Goal: Task Accomplishment & Management: Use online tool/utility

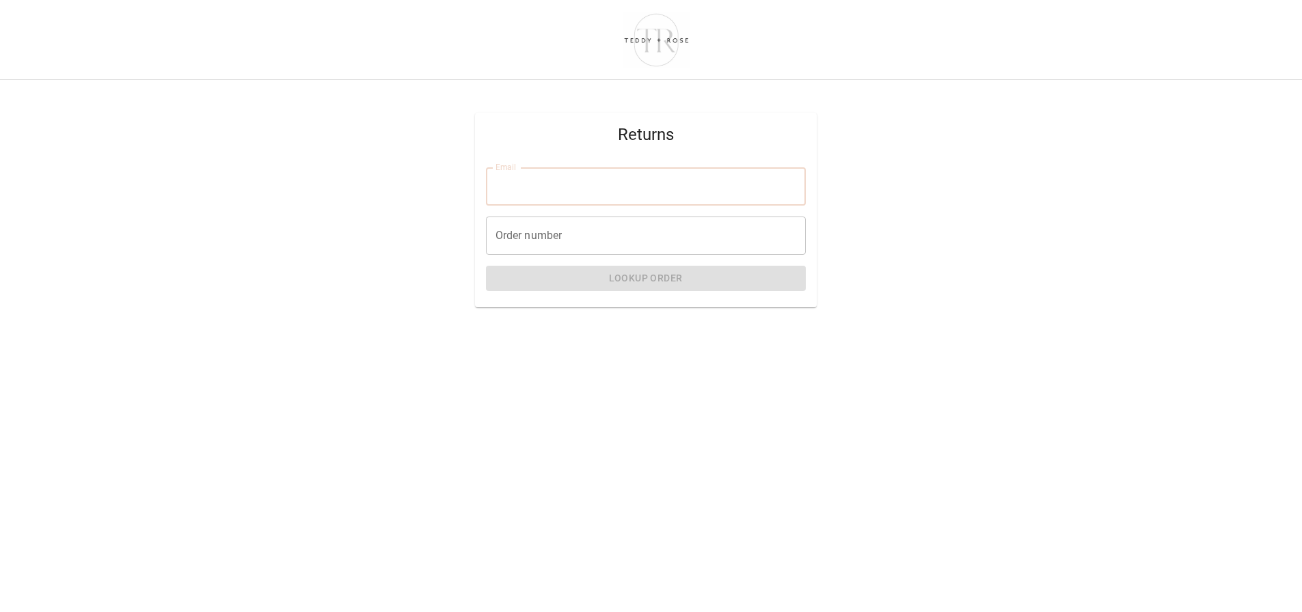
click at [576, 187] on input "Email" at bounding box center [646, 186] width 320 height 38
type input "**********"
click at [605, 224] on input "Order number" at bounding box center [646, 236] width 320 height 38
type input "*"
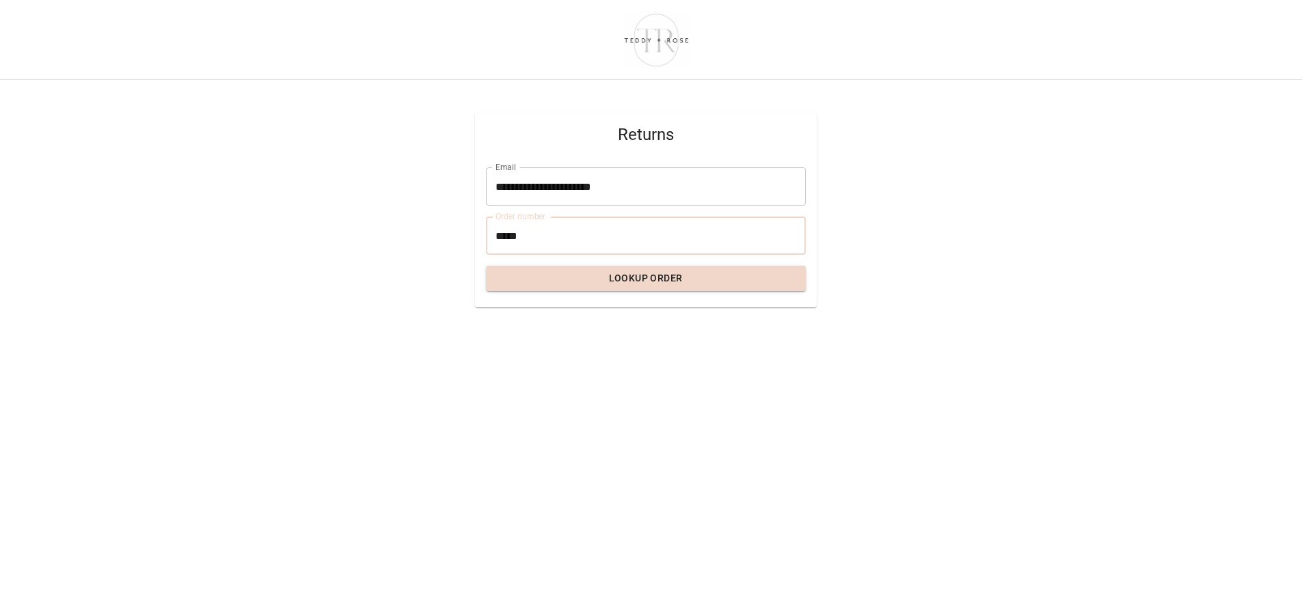
type input "*****"
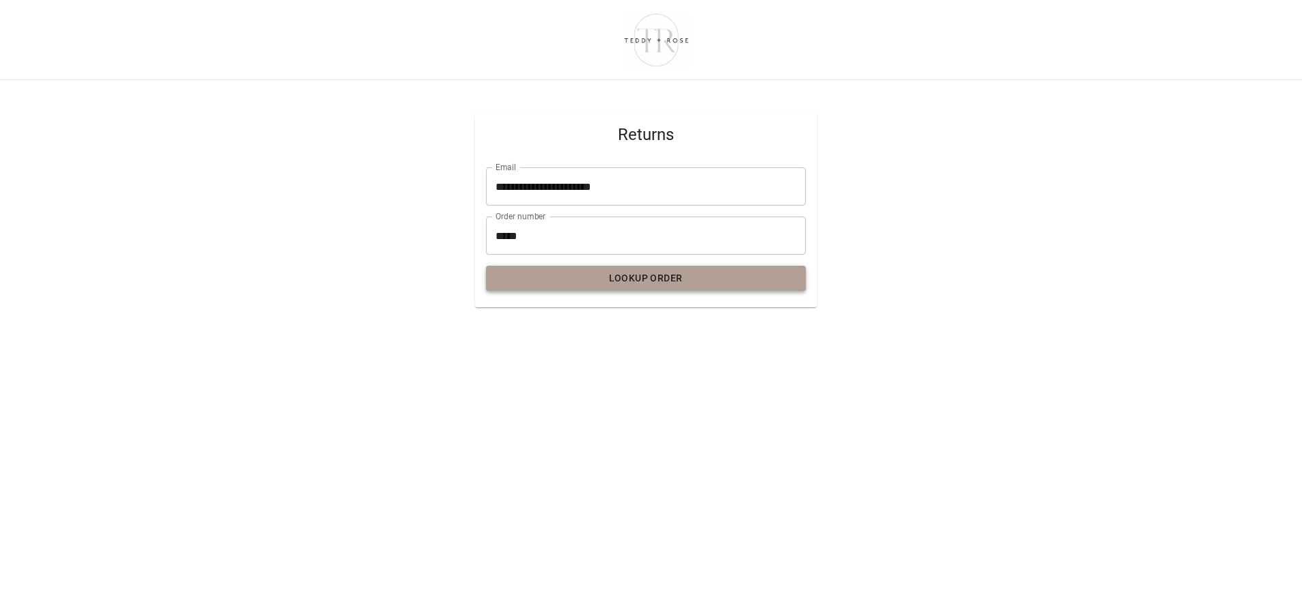
click at [622, 282] on button "Lookup Order" at bounding box center [646, 278] width 320 height 25
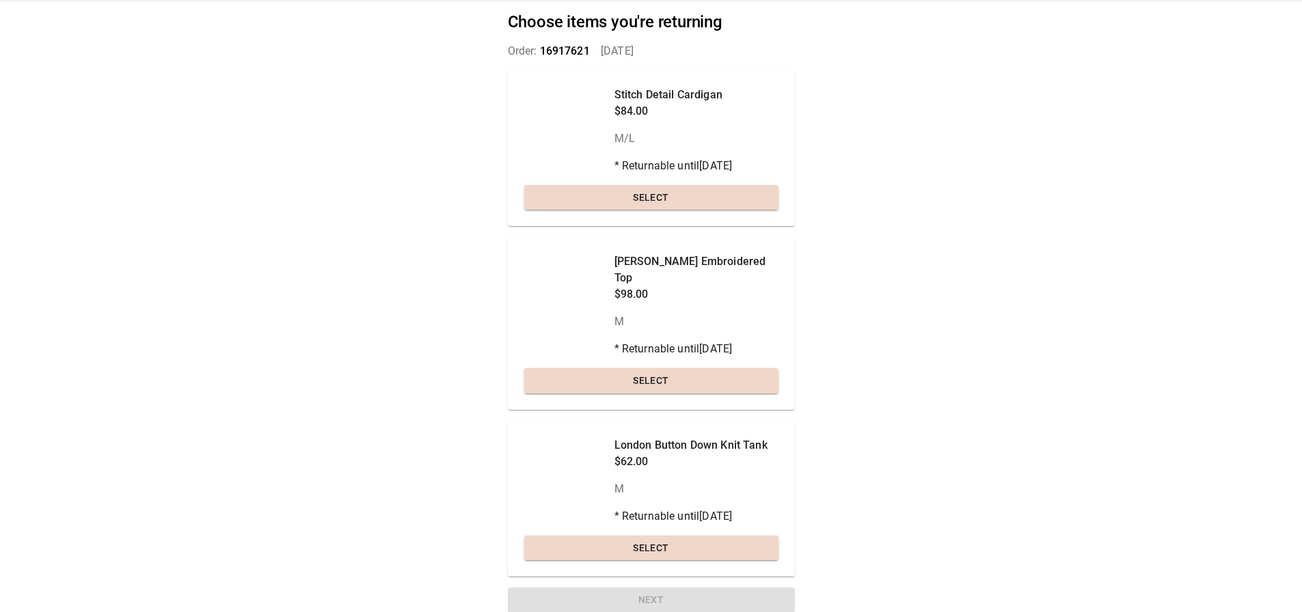
scroll to position [70, 0]
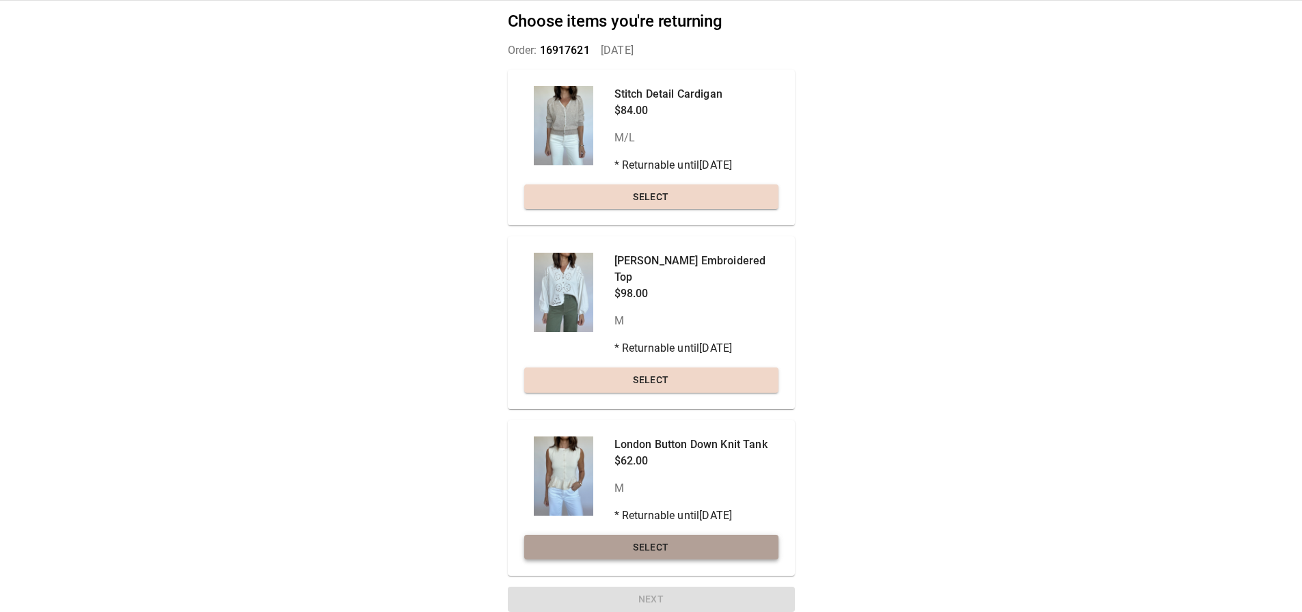
click at [662, 535] on button "Select" at bounding box center [651, 547] width 254 height 25
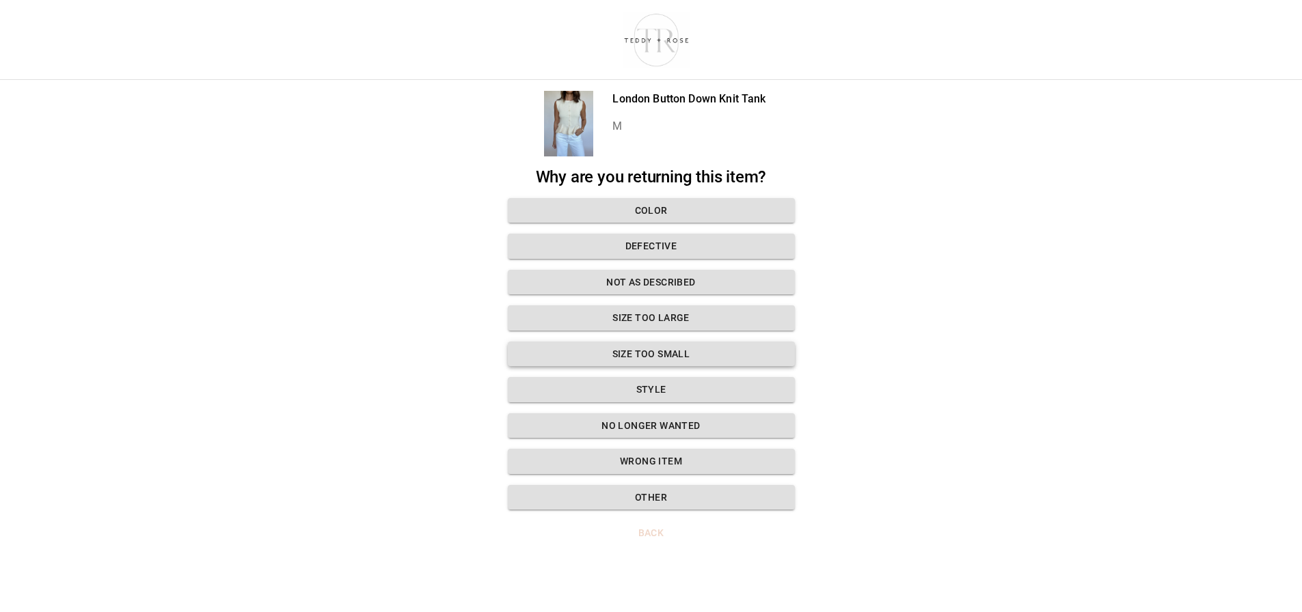
click at [651, 342] on button "Size too small" at bounding box center [651, 354] width 287 height 25
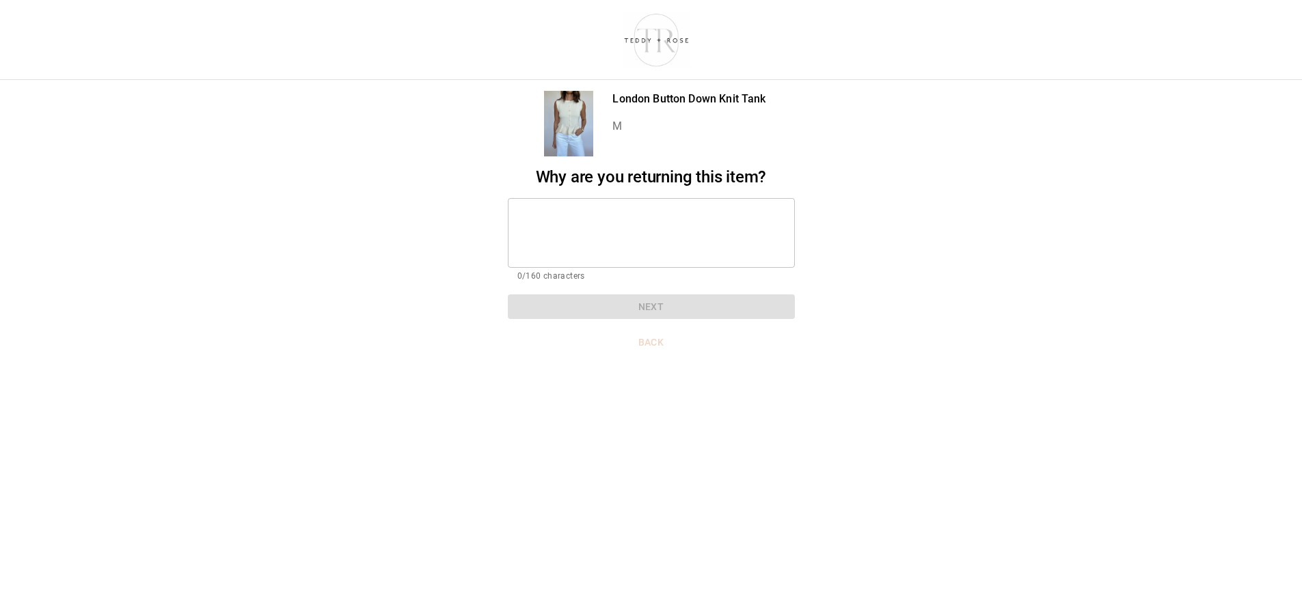
click at [605, 221] on textarea at bounding box center [651, 232] width 268 height 47
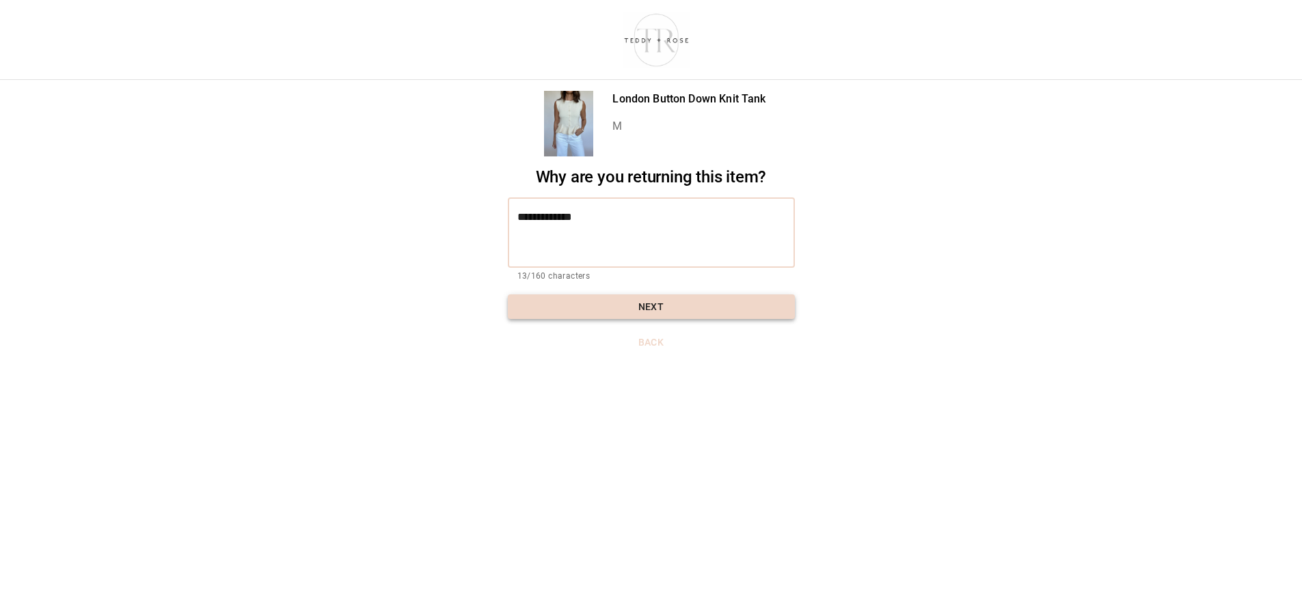
type textarea "**********"
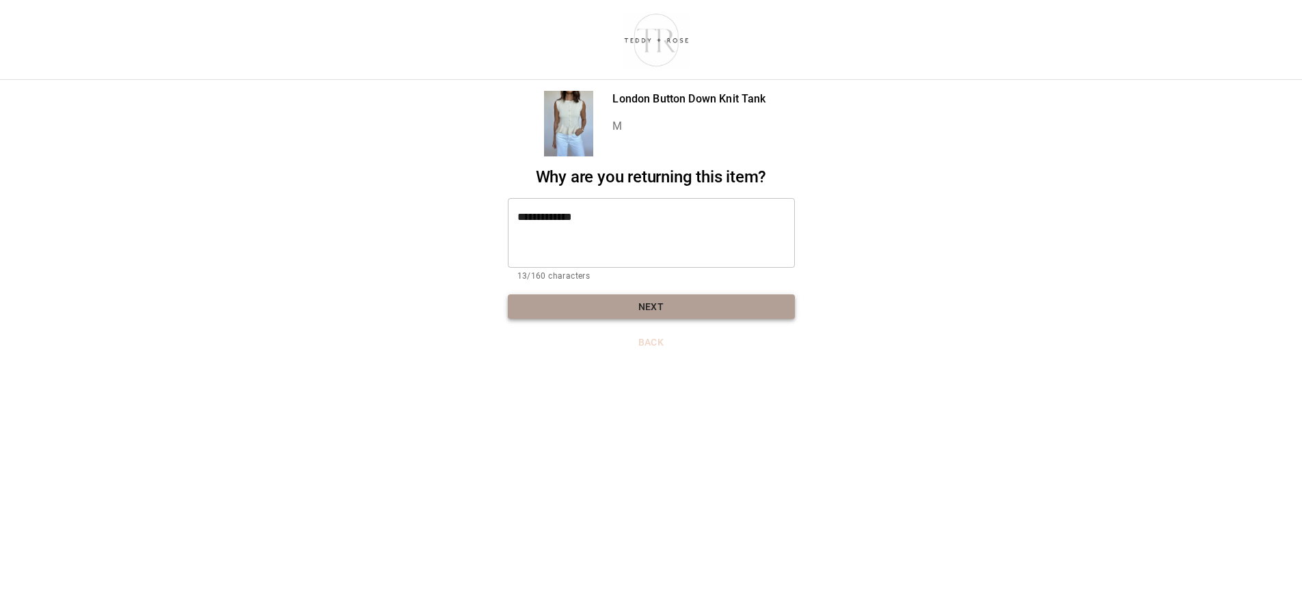
click at [628, 295] on button "Next" at bounding box center [651, 307] width 287 height 25
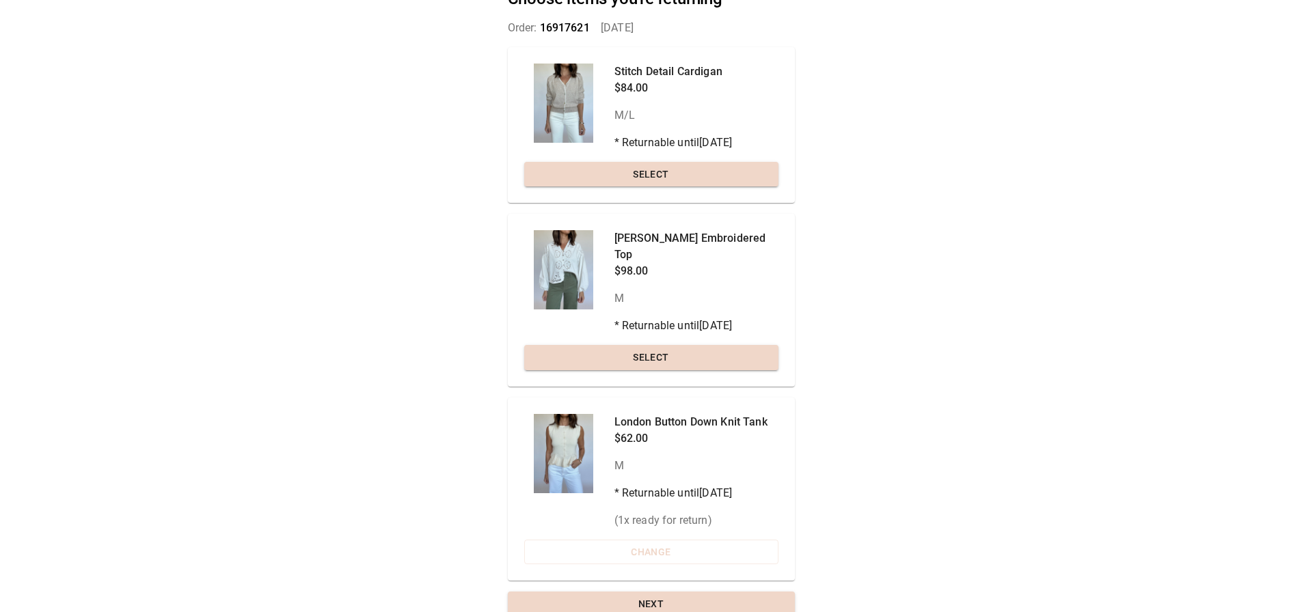
scroll to position [97, 0]
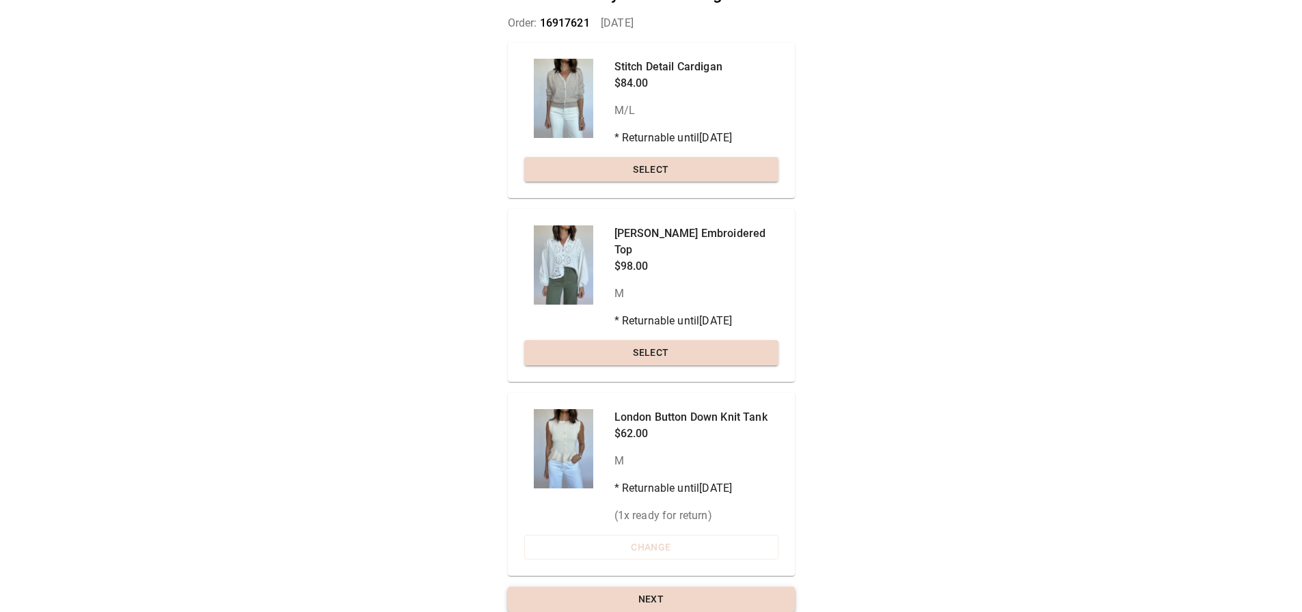
click at [658, 589] on button "Next" at bounding box center [651, 599] width 287 height 25
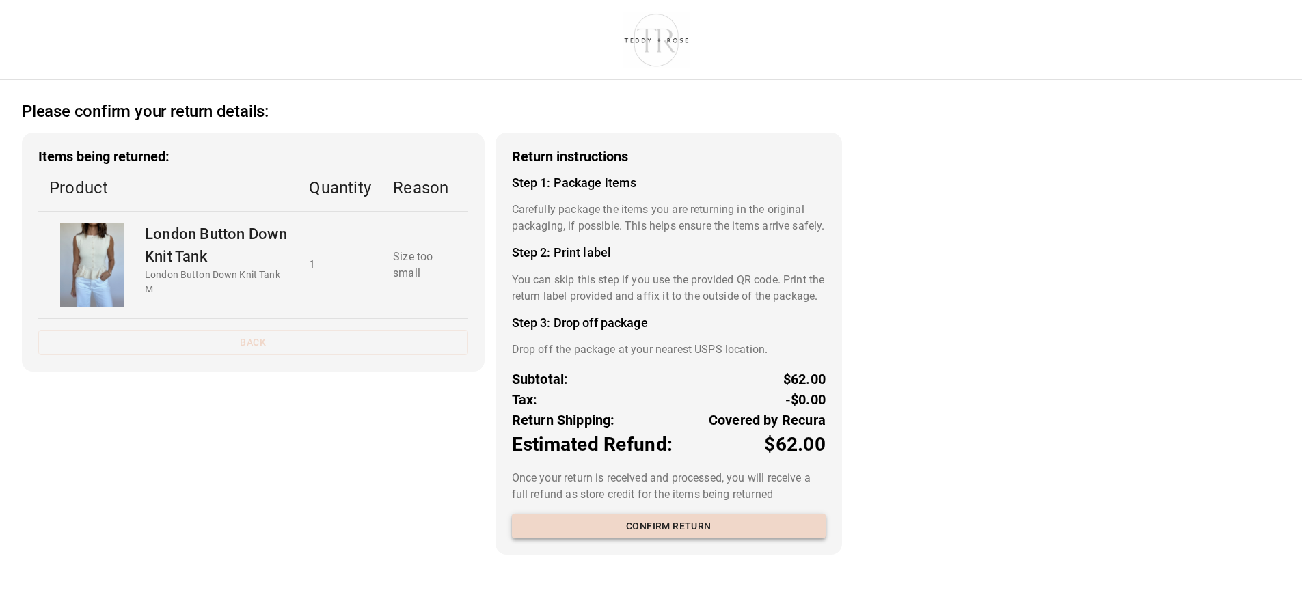
click at [642, 539] on button "Confirm return" at bounding box center [669, 526] width 314 height 25
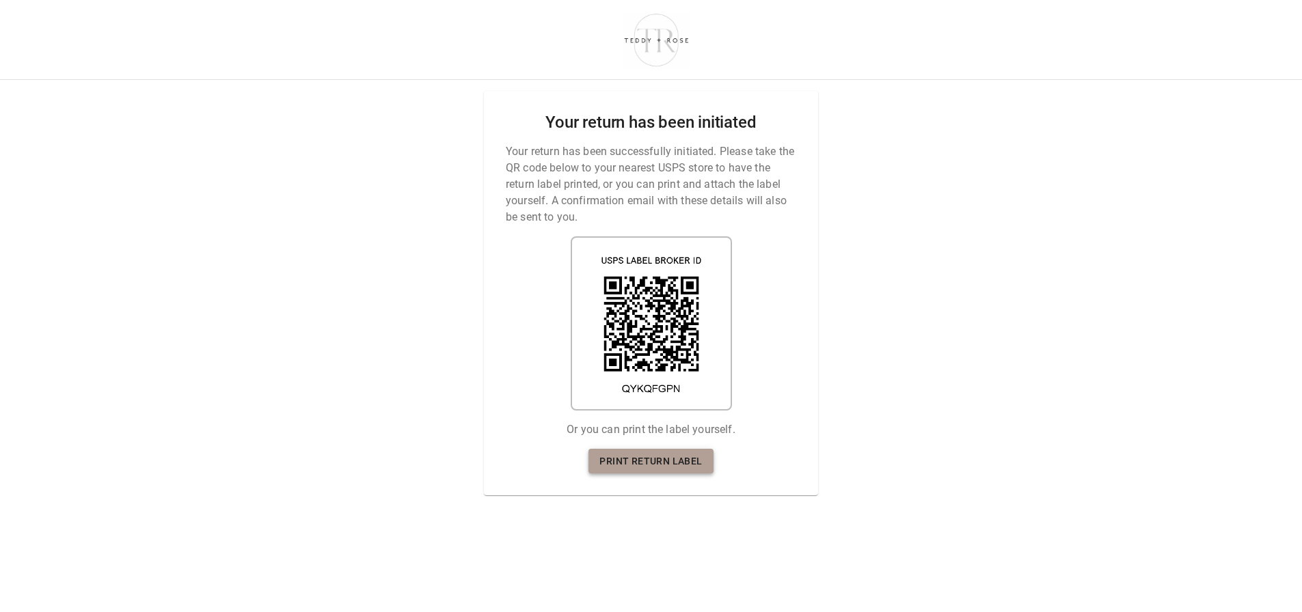
click at [642, 456] on link "Print return label" at bounding box center [651, 461] width 124 height 25
